Goal: Task Accomplishment & Management: Complete application form

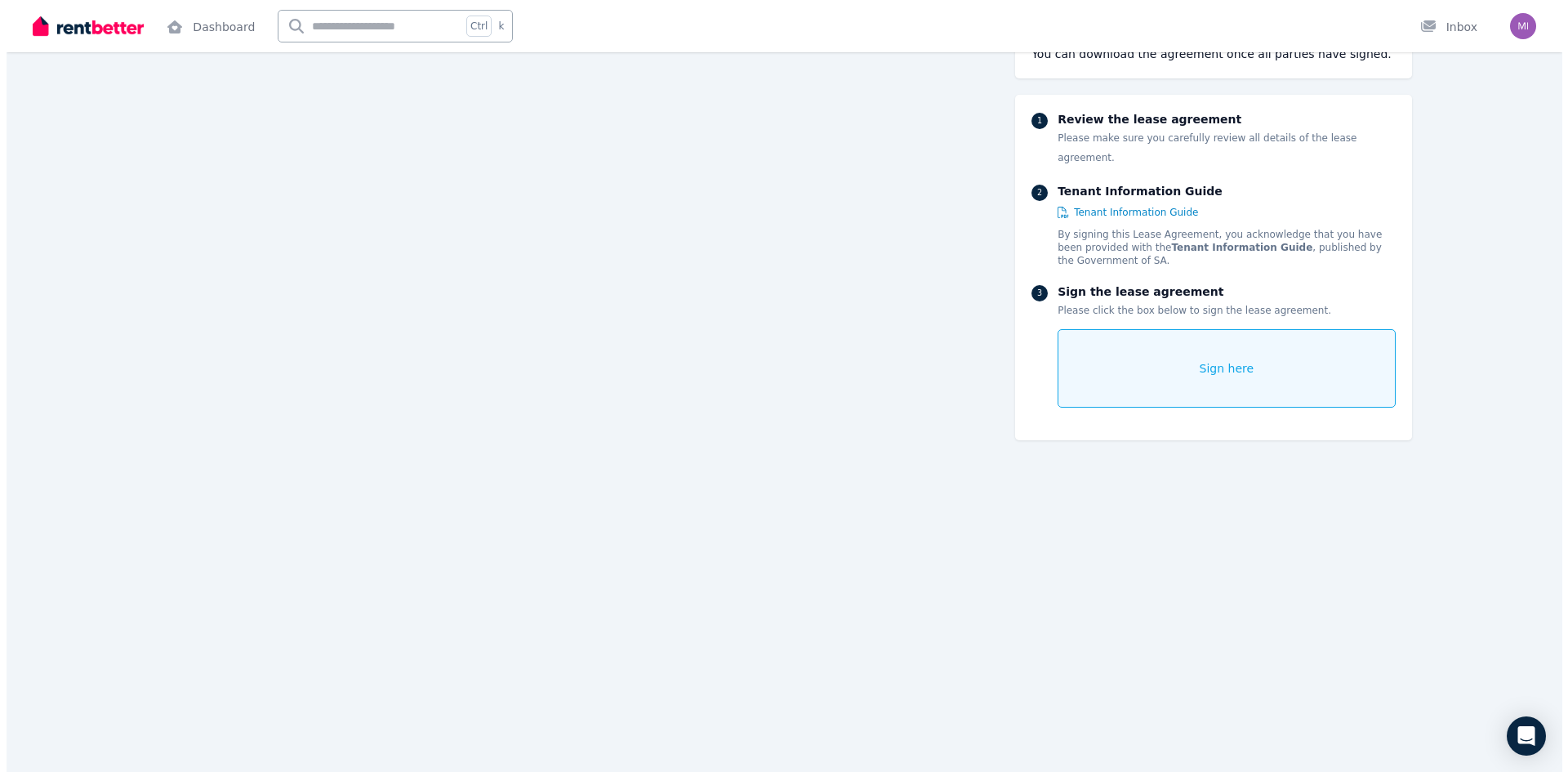
scroll to position [4053, 0]
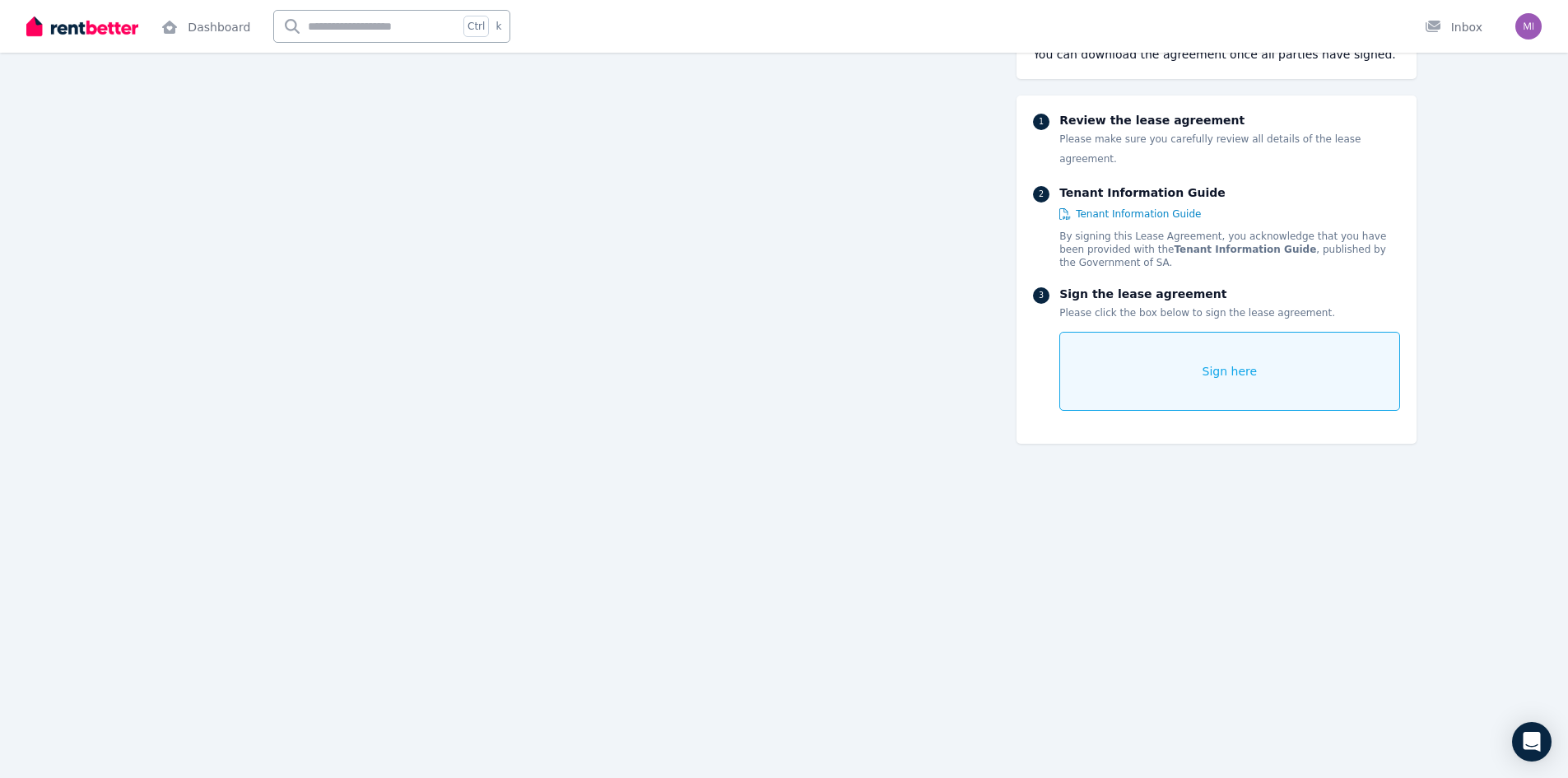
click at [1170, 341] on div "Sign here" at bounding box center [1229, 371] width 340 height 79
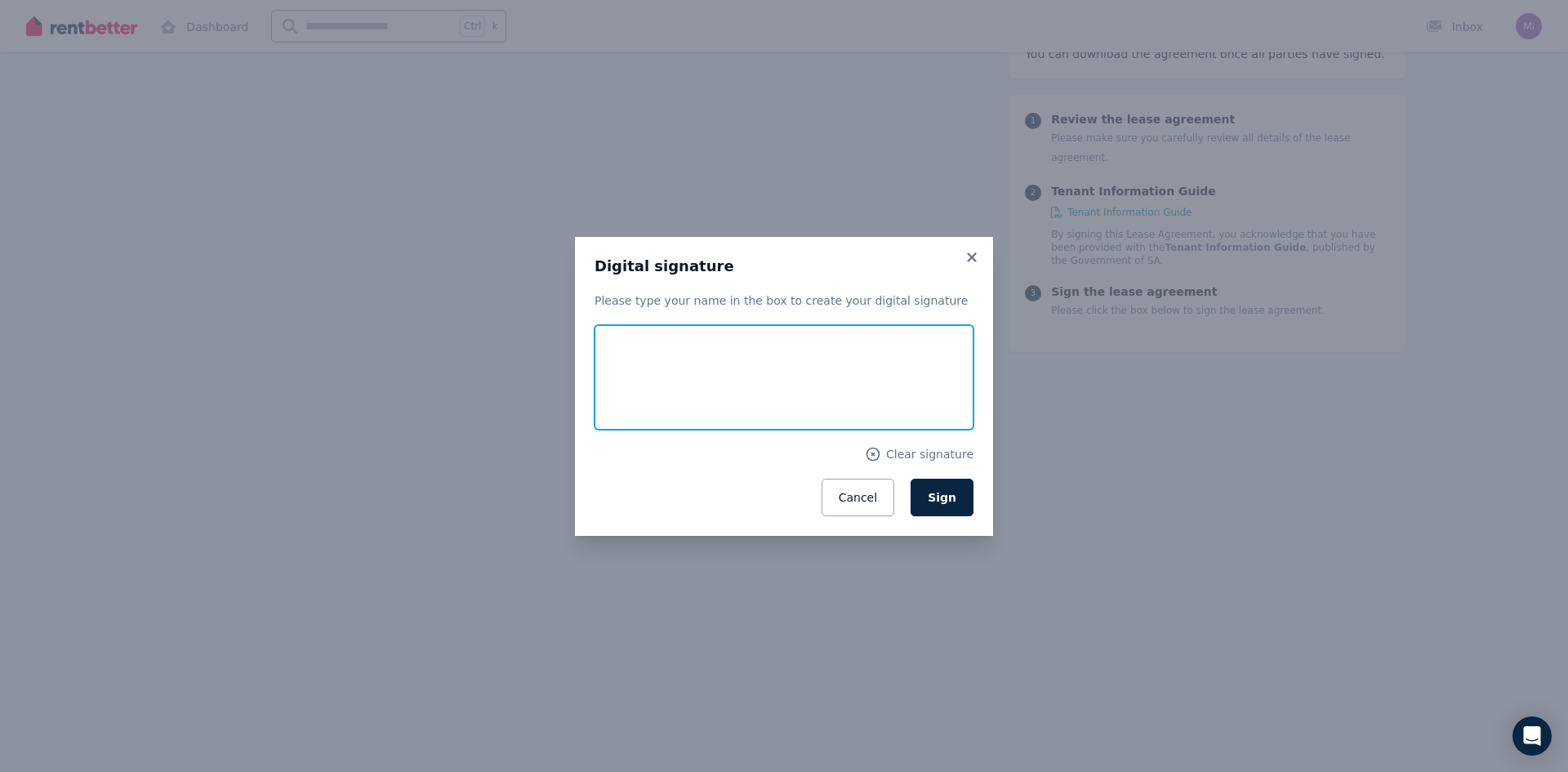
click at [612, 337] on input "text" at bounding box center [784, 377] width 379 height 105
type input "**********"
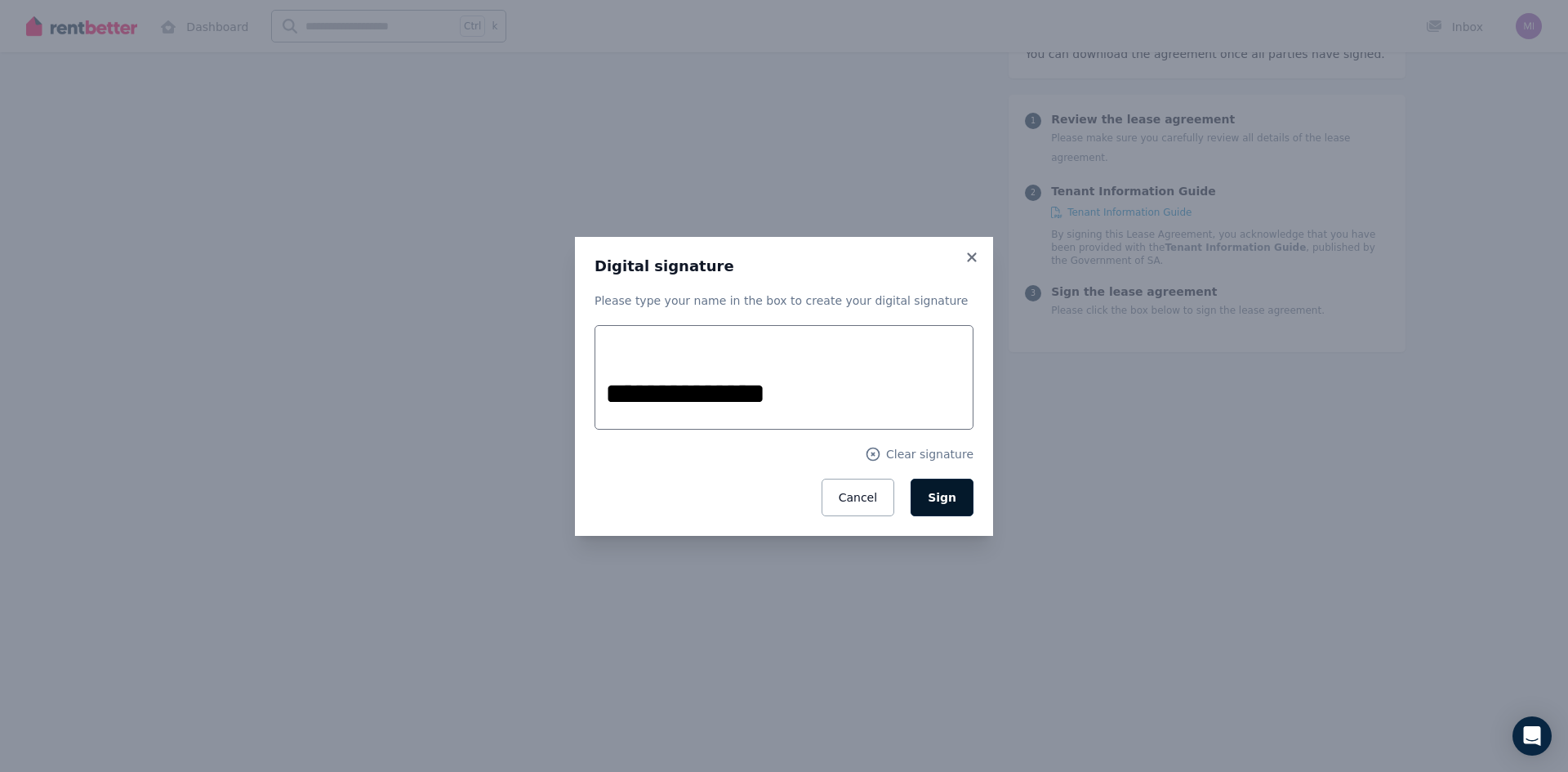
click at [934, 494] on span "Sign" at bounding box center [942, 497] width 29 height 13
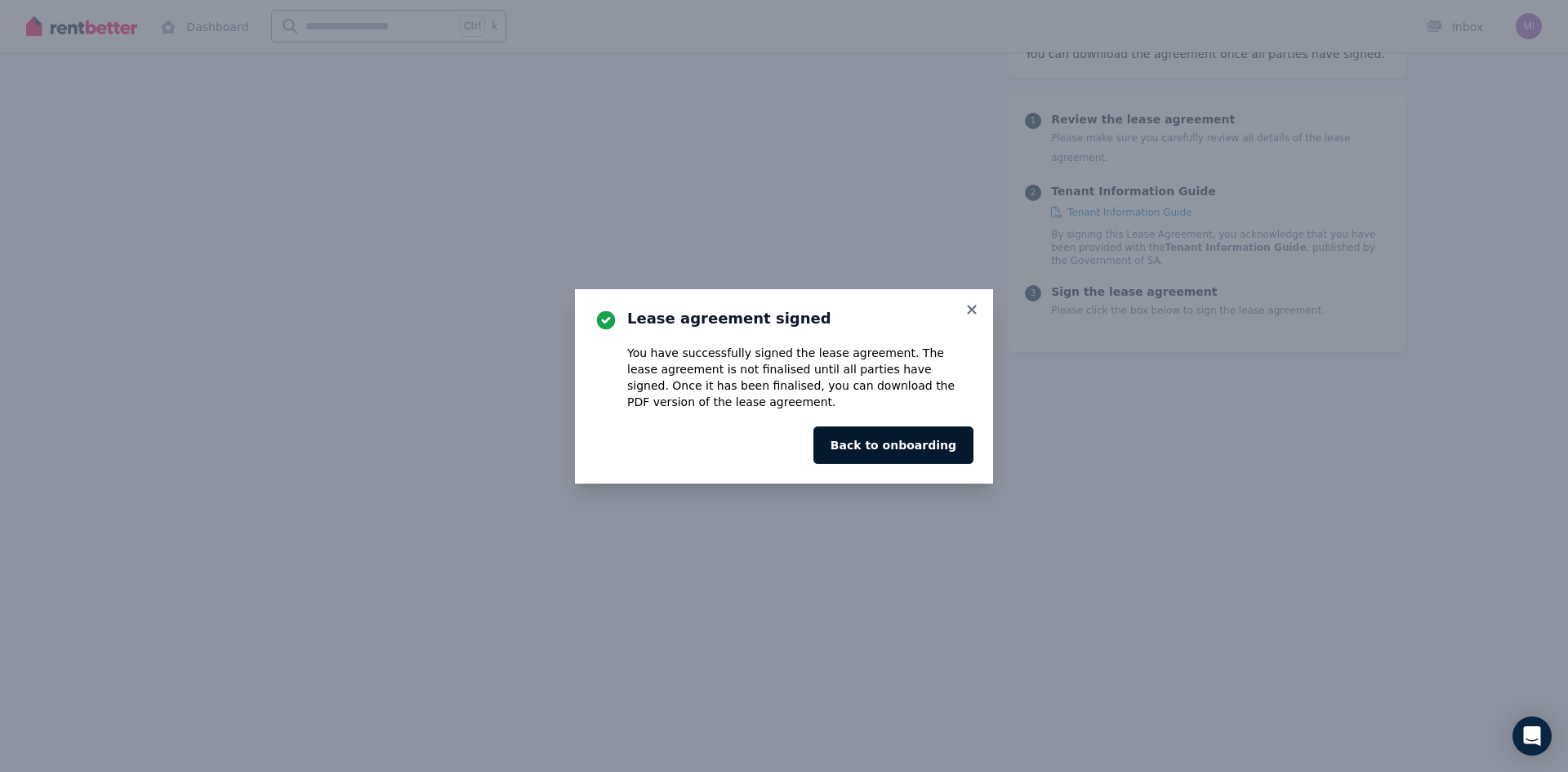
click at [876, 440] on button "Back to onboarding" at bounding box center [893, 444] width 160 height 37
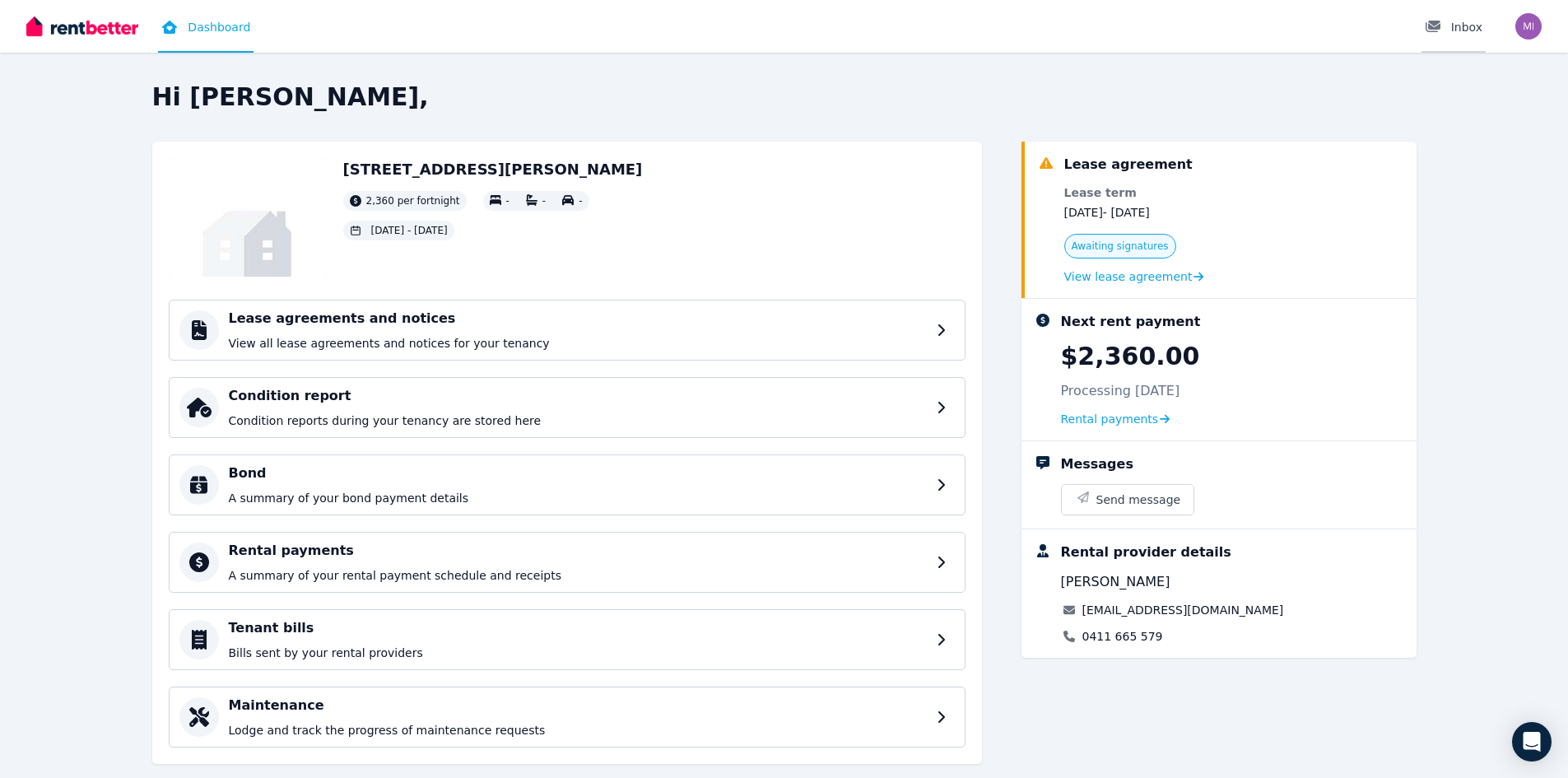
click at [1464, 29] on div "Inbox" at bounding box center [1453, 27] width 57 height 16
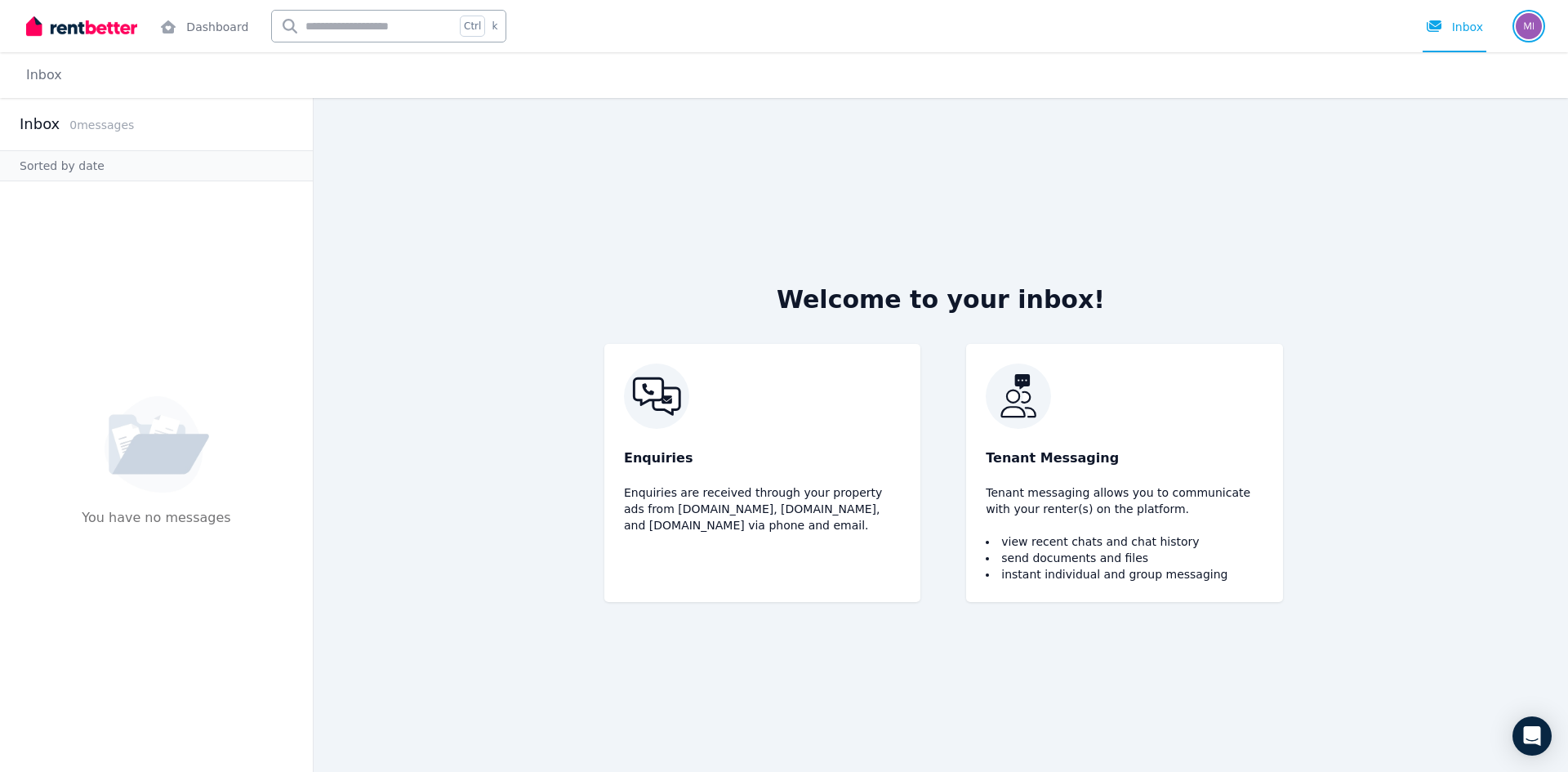
click at [1526, 25] on img "button" at bounding box center [1528, 26] width 26 height 26
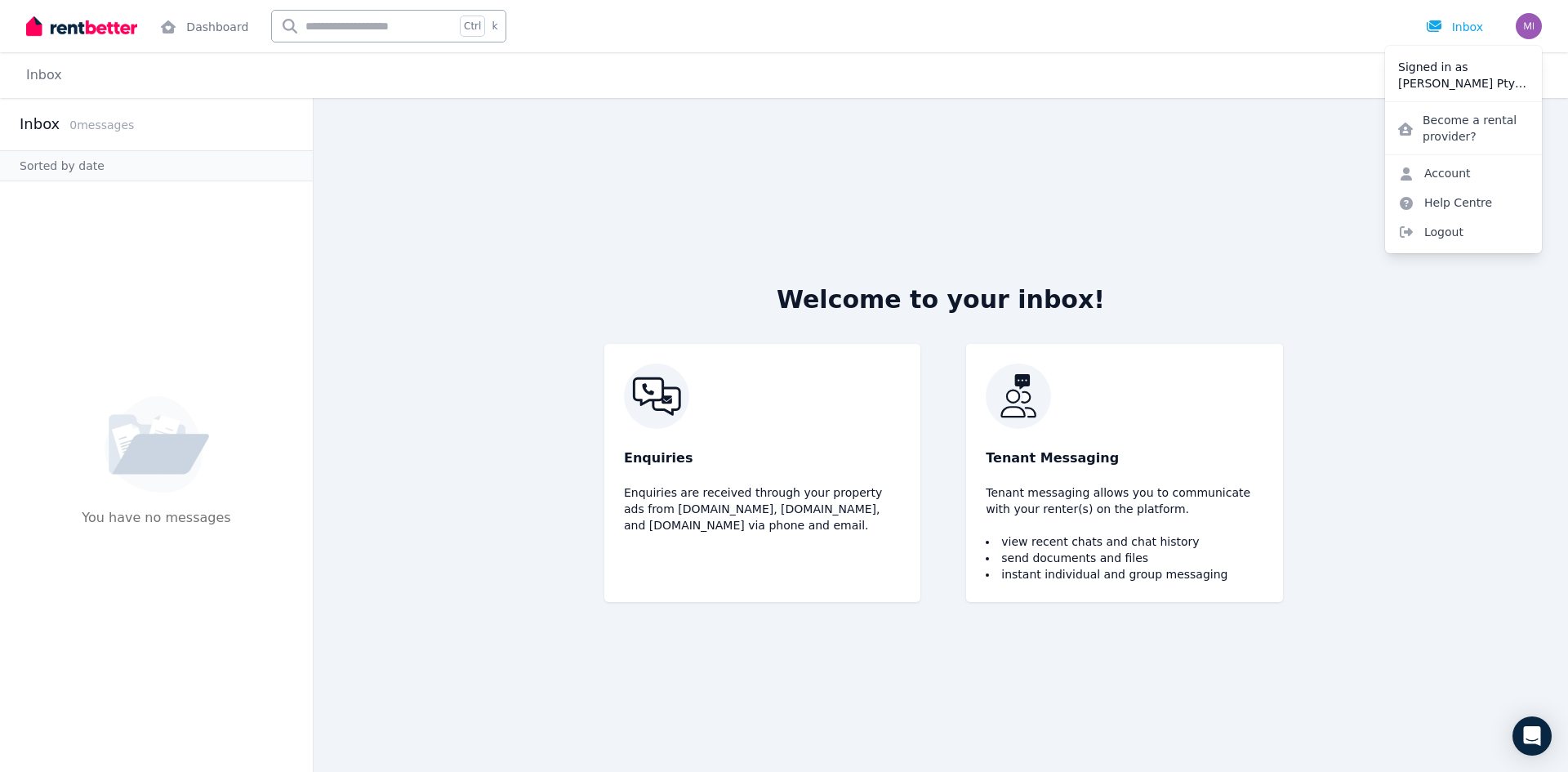
click at [1326, 223] on main "Welcome to your inbox! Enquiries Enquiries are received through your property a…" at bounding box center [940, 435] width 1254 height 674
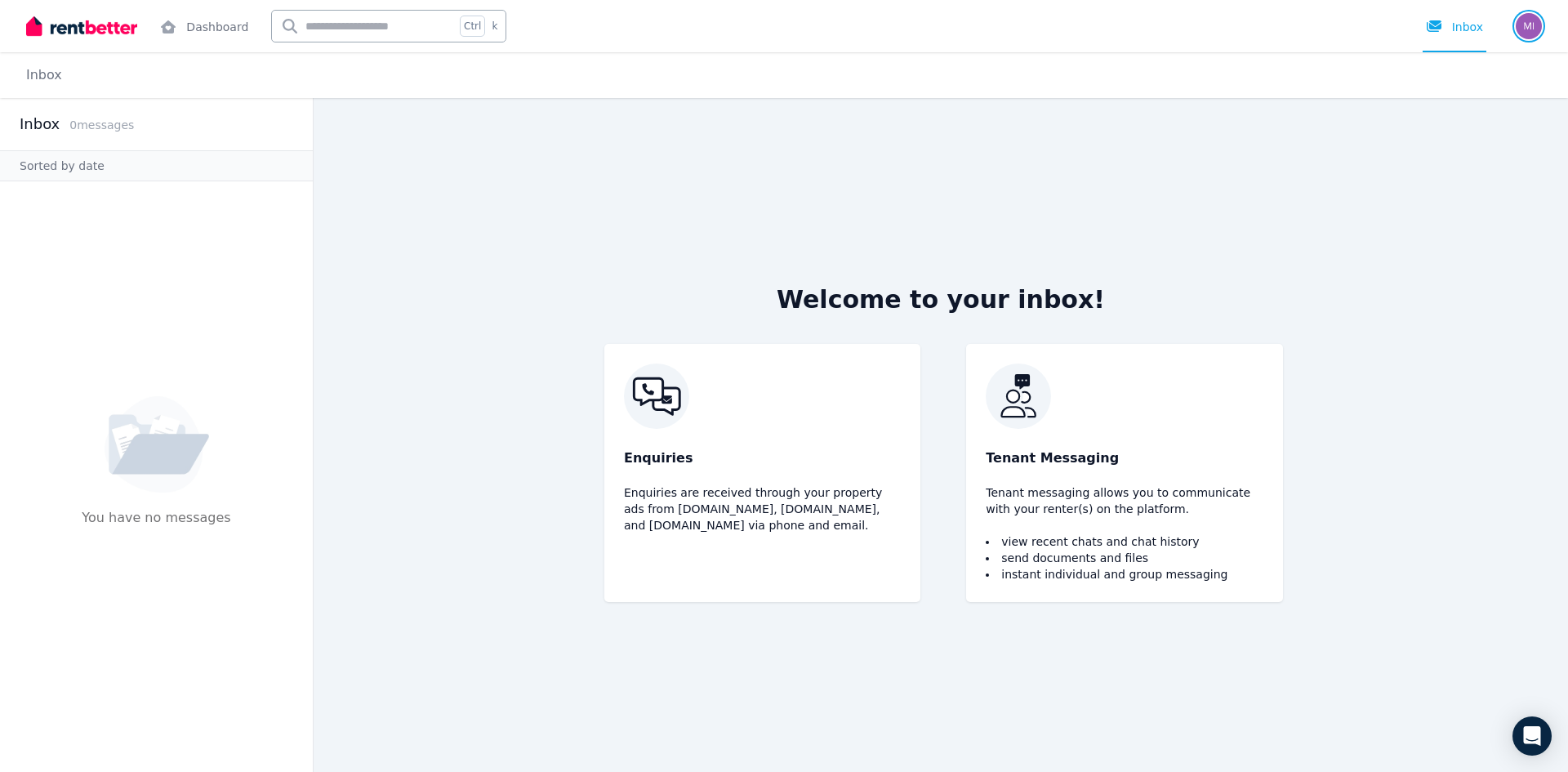
click at [1528, 34] on img "button" at bounding box center [1528, 26] width 26 height 26
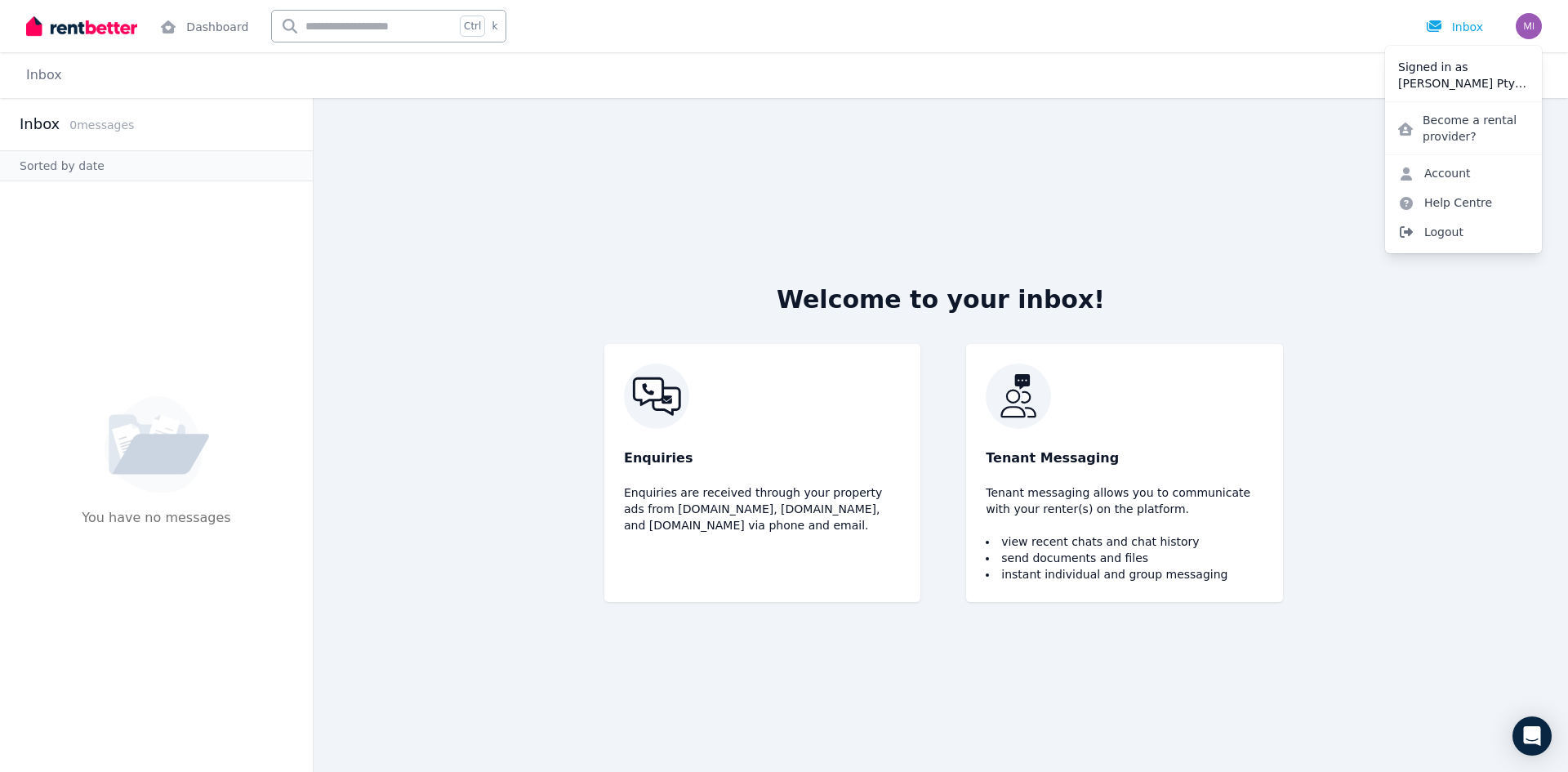
click at [1438, 232] on span "Logout" at bounding box center [1462, 232] width 157 height 30
